Goal: Navigation & Orientation: Find specific page/section

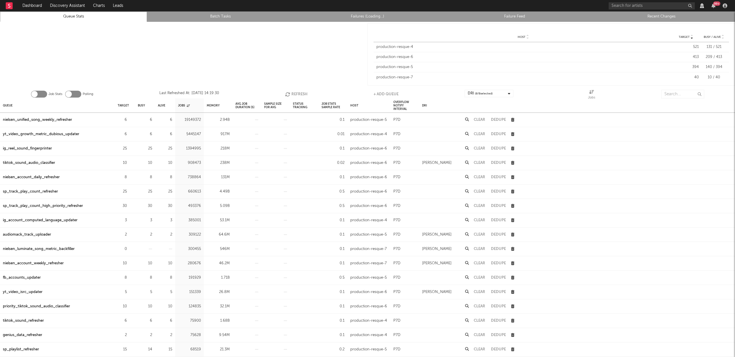
click at [672, 15] on link "Recent Changes" at bounding box center [661, 16] width 141 height 7
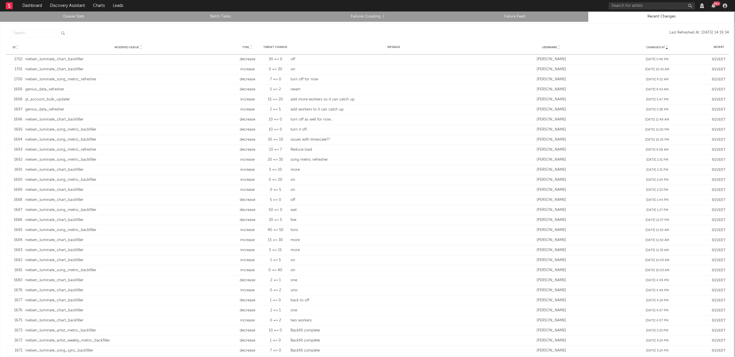
click at [64, 14] on link "Queue Stats" at bounding box center [73, 16] width 141 height 7
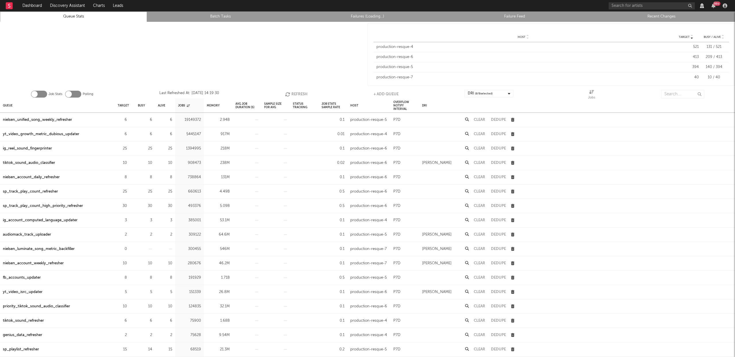
click at [670, 19] on link "Recent Changes" at bounding box center [661, 16] width 141 height 7
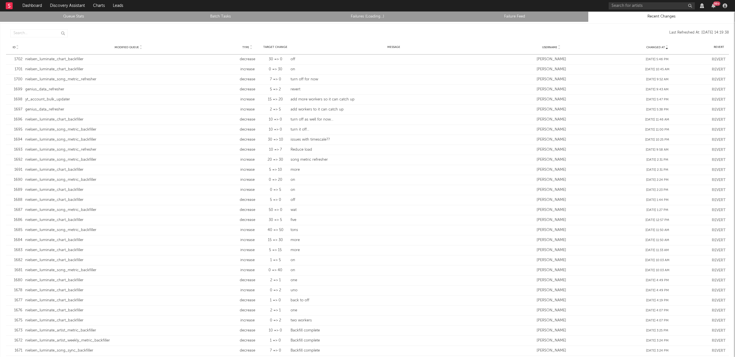
click at [61, 17] on link "Queue Stats" at bounding box center [73, 16] width 141 height 7
